Goal: Task Accomplishment & Management: Complete application form

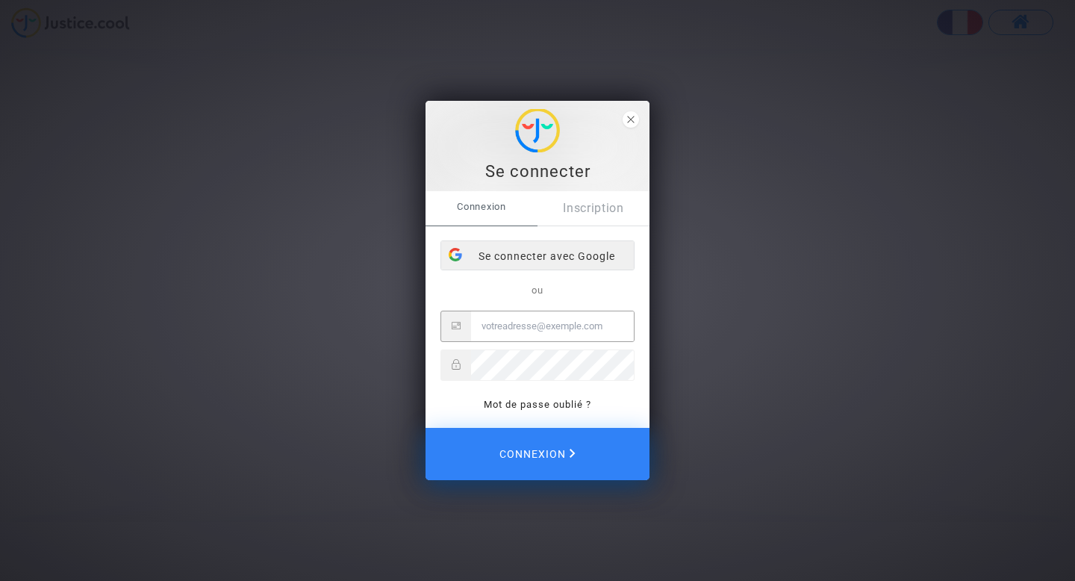
click at [467, 244] on div at bounding box center [455, 254] width 28 height 27
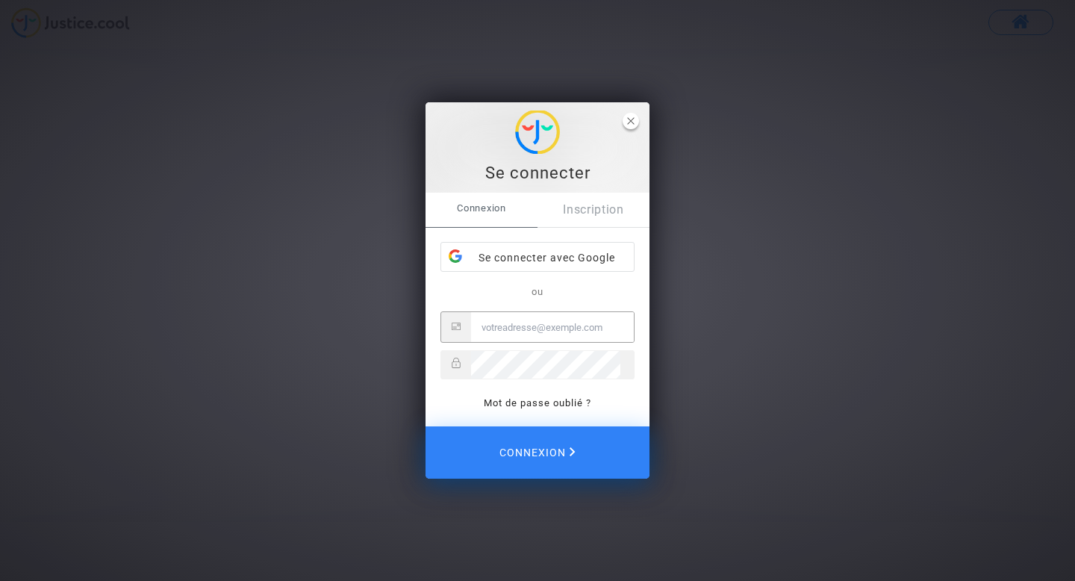
click at [628, 118] on icon "close" at bounding box center [630, 120] width 7 height 7
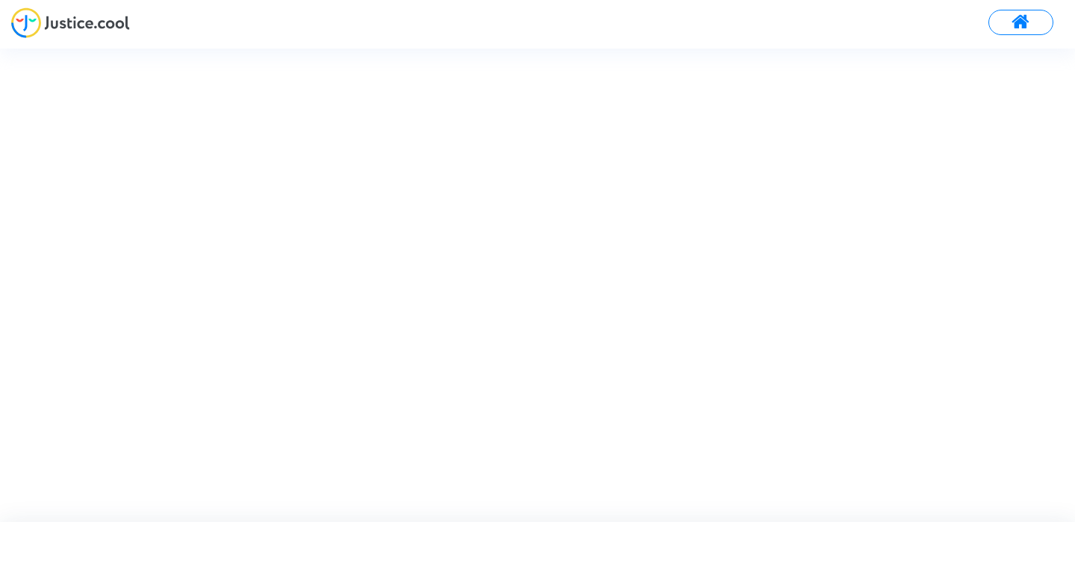
click at [1030, 27] on button at bounding box center [1020, 22] width 65 height 25
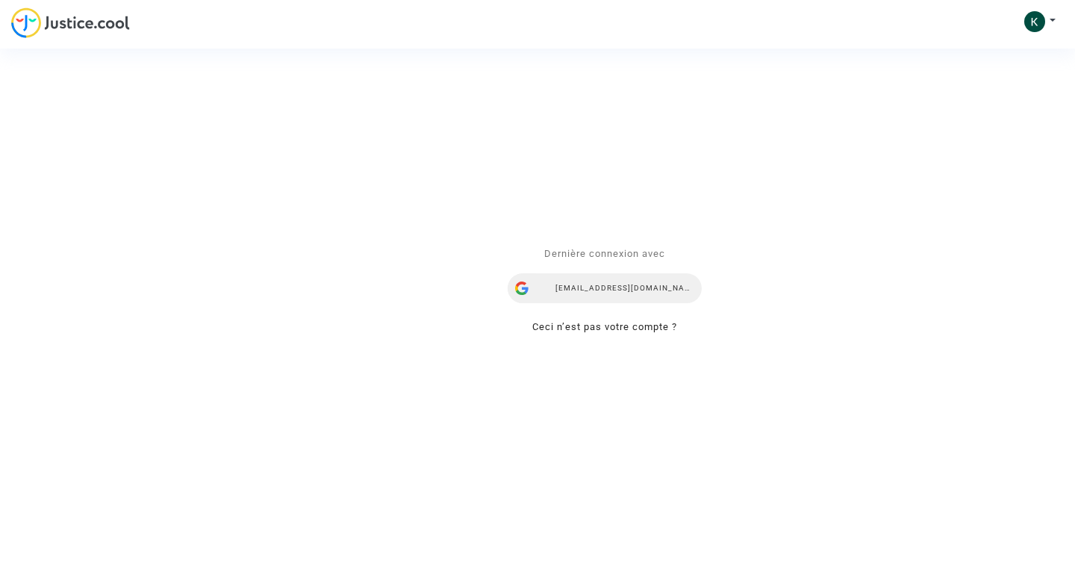
click at [664, 281] on div "[EMAIL_ADDRESS][DOMAIN_NAME]" at bounding box center [604, 289] width 194 height 30
click at [81, 18] on div "Se connecter Dernière connexion avec [EMAIL_ADDRESS][DOMAIN_NAME] Ceci n’est pa…" at bounding box center [537, 290] width 1075 height 581
click at [31, 22] on div "Se connecter Dernière connexion avec [EMAIL_ADDRESS][DOMAIN_NAME] Ceci n’est pa…" at bounding box center [537, 290] width 1075 height 581
